Goal: Find specific page/section: Find specific page/section

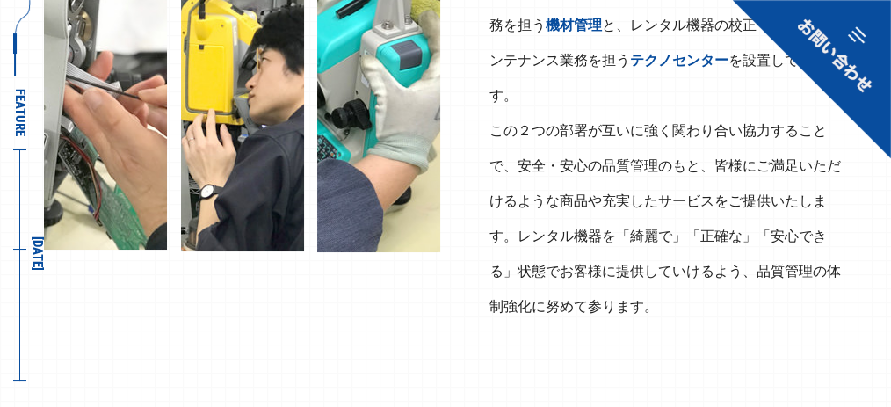
scroll to position [5177, 0]
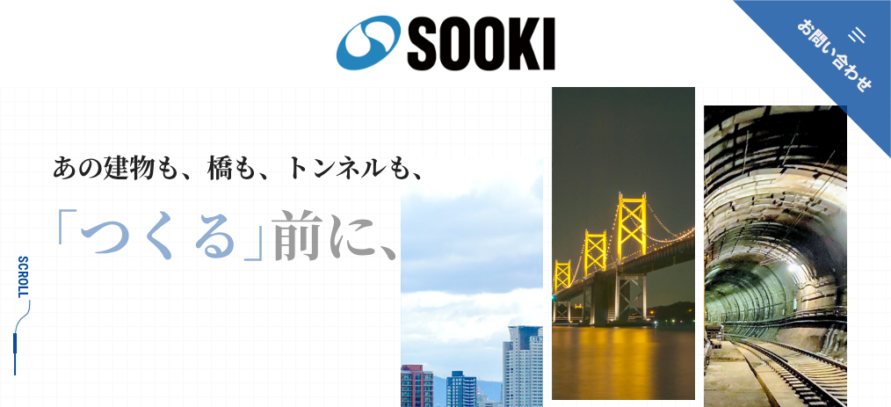
click at [853, 30] on link at bounding box center [811, 79] width 159 height 159
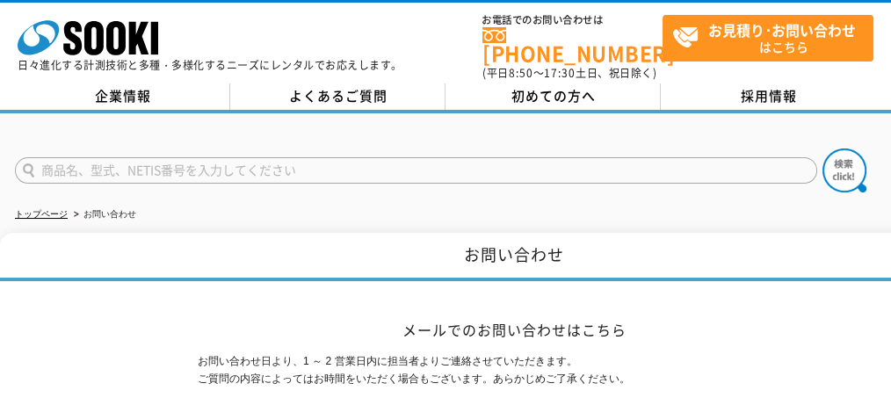
click at [202, 159] on input "text" at bounding box center [416, 170] width 803 height 26
type input "コンクマン"
click at [851, 163] on img at bounding box center [845, 171] width 44 height 44
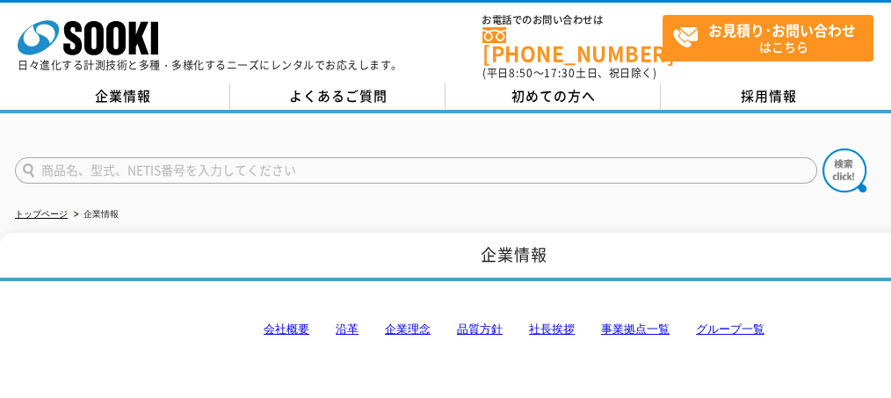
click at [617, 323] on link "事業拠点一覧" at bounding box center [635, 329] width 69 height 13
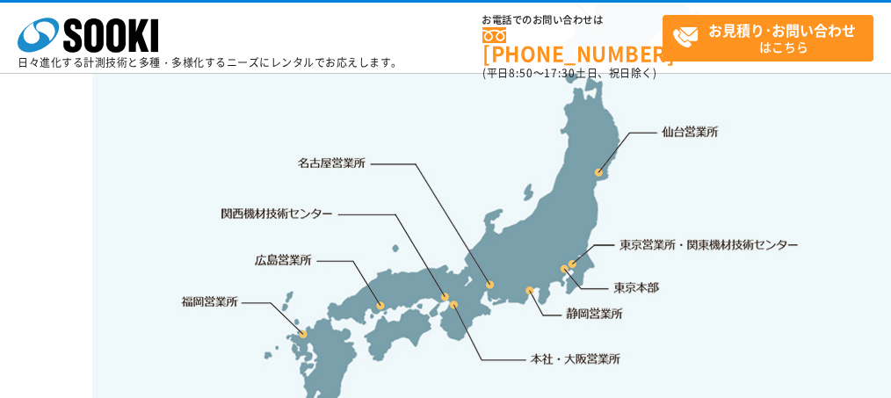
scroll to position [3822, 0]
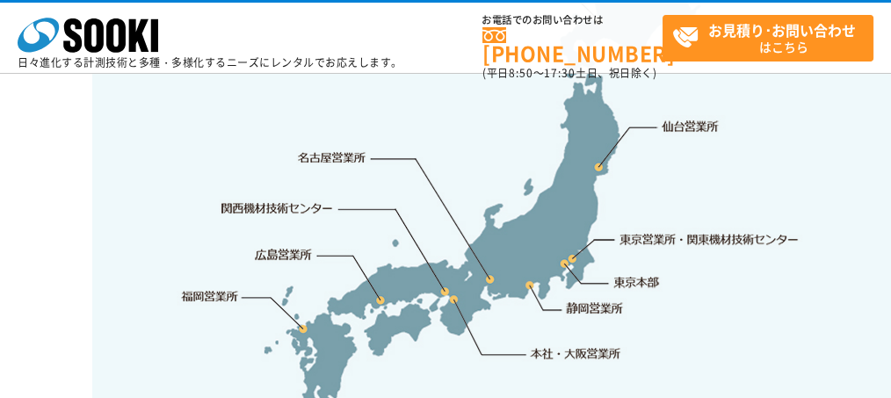
click at [297, 293] on img at bounding box center [514, 181] width 844 height 554
click at [214, 287] on link "福岡営業所" at bounding box center [209, 296] width 57 height 18
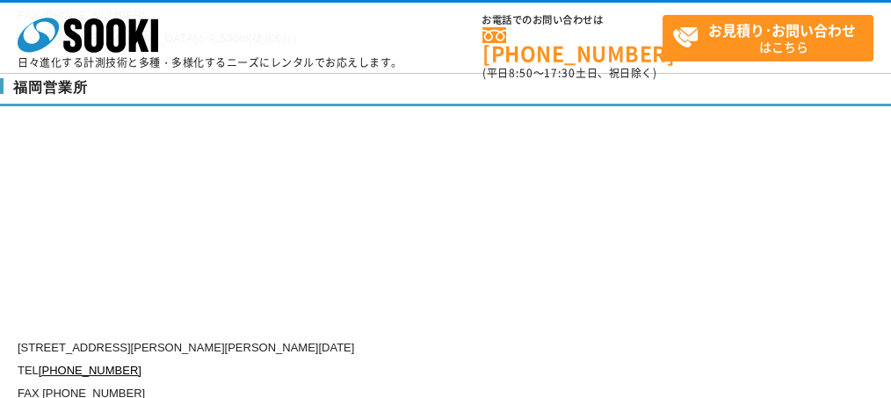
scroll to position [6999, 0]
